Goal: Check status: Check status

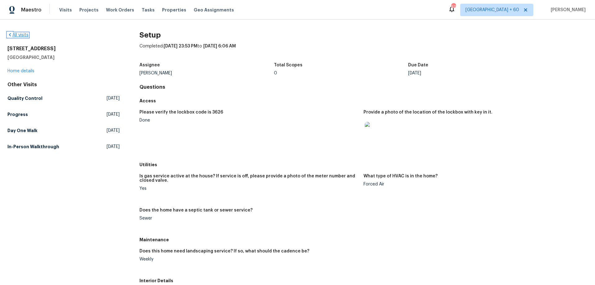
click at [21, 33] on link "All visits" at bounding box center [17, 35] width 21 height 4
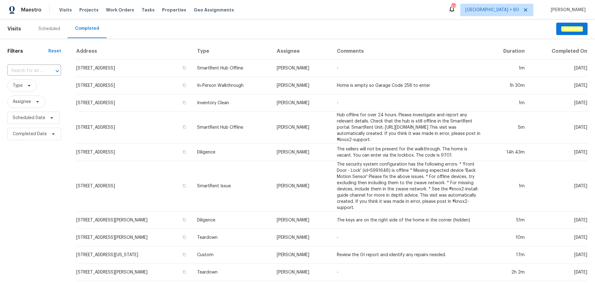
click at [45, 70] on div at bounding box center [53, 71] width 16 height 9
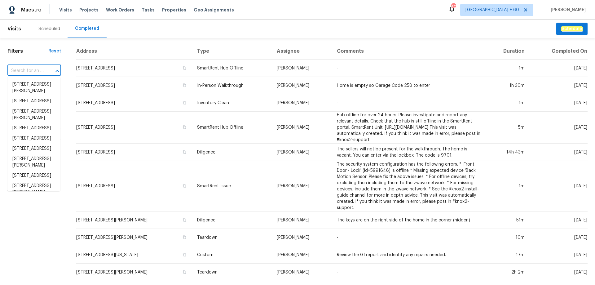
paste input "[STREET_ADDRESS]"
type input "[STREET_ADDRESS]"
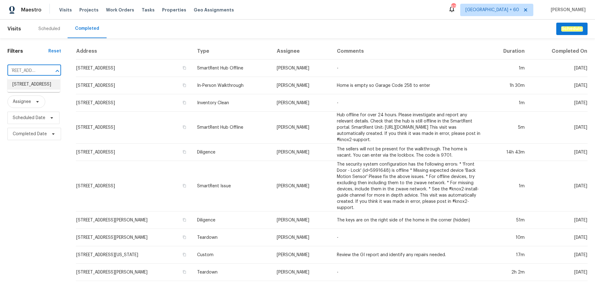
click at [33, 87] on li "[STREET_ADDRESS]" at bounding box center [33, 84] width 53 height 10
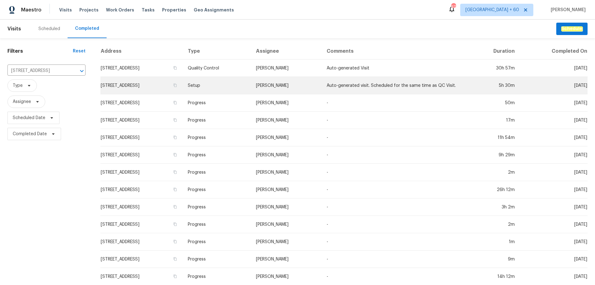
click at [173, 89] on td "[STREET_ADDRESS]" at bounding box center [141, 85] width 82 height 17
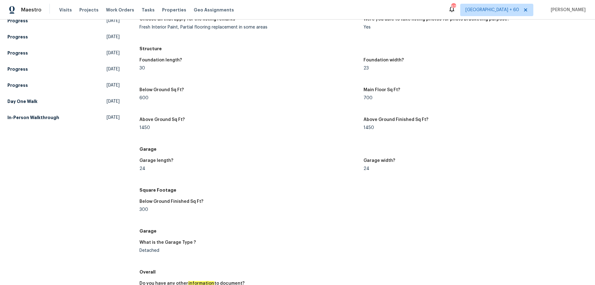
scroll to position [558, 0]
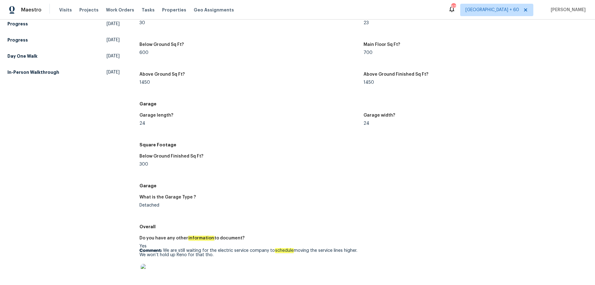
click at [255, 171] on figure "Below Ground Finished Sq Ft? 300" at bounding box center [252, 165] width 224 height 22
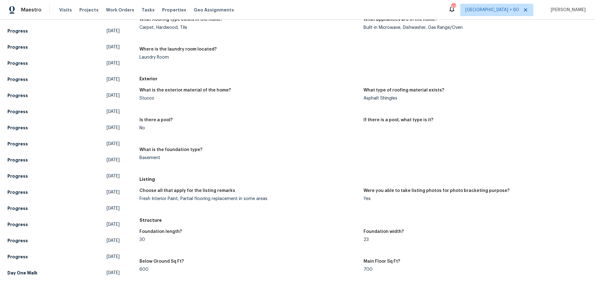
click at [261, 134] on figure "Is there a pool? No" at bounding box center [252, 129] width 224 height 22
